Goal: Check status: Check status

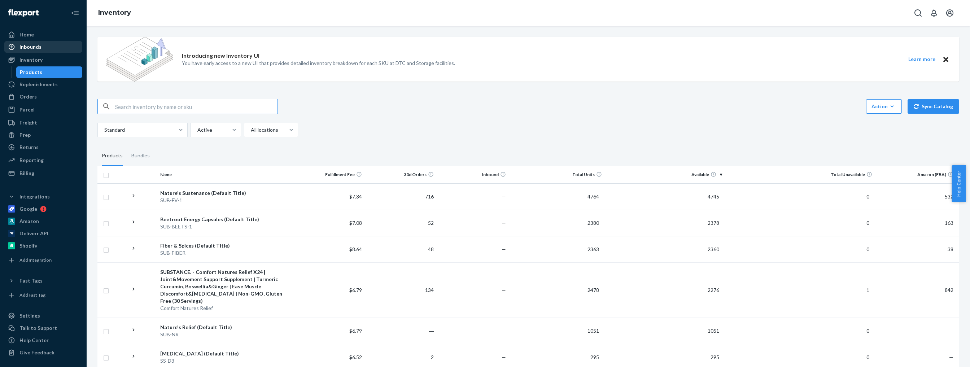
click at [35, 49] on div "Inbounds" at bounding box center [30, 46] width 22 height 7
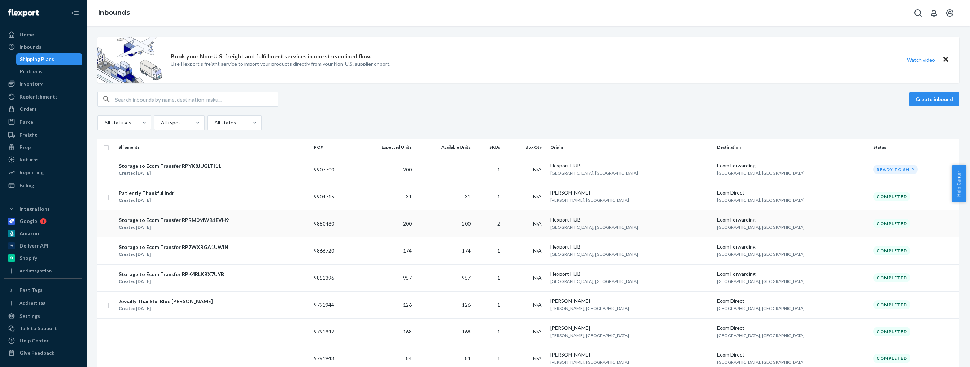
click at [178, 219] on div "Storage to Ecom Transfer RPRM0MWB1EVH9" at bounding box center [174, 220] width 110 height 7
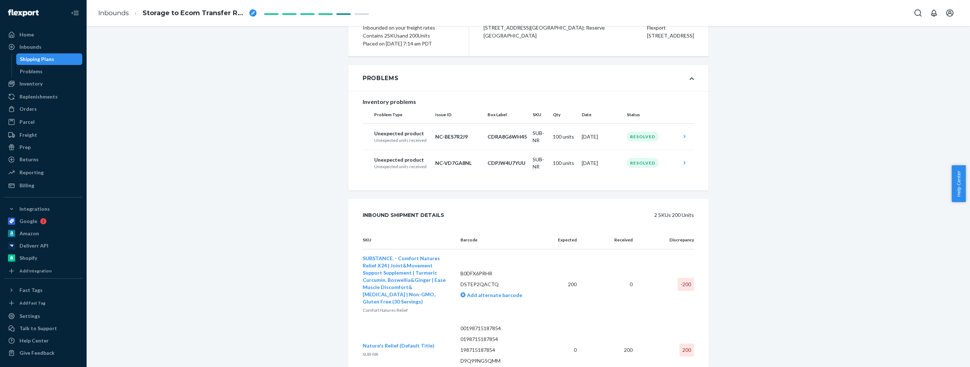
scroll to position [123, 0]
